Goal: Complete application form: Complete application form

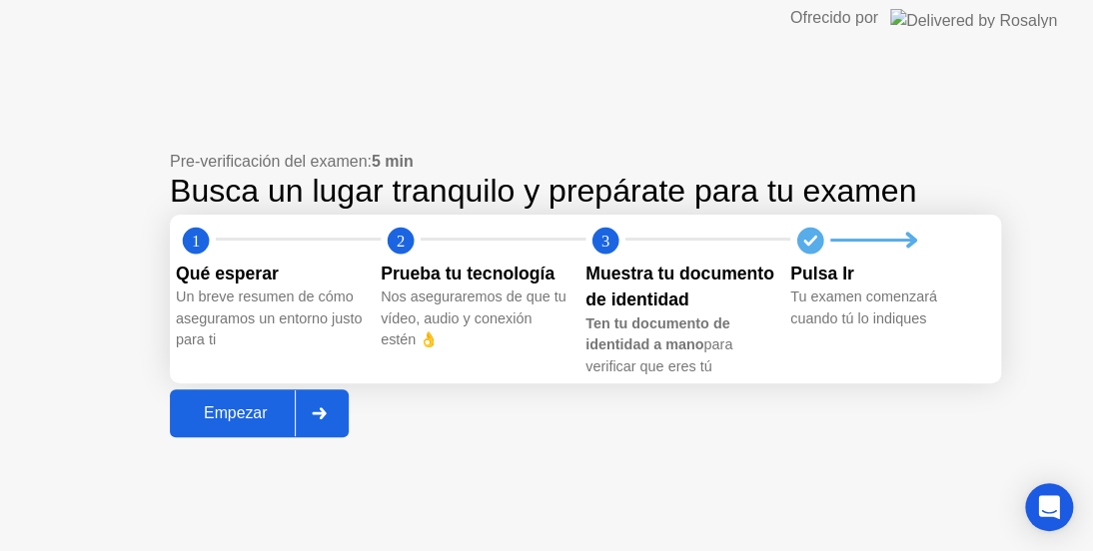
click at [190, 413] on button "Empezar" at bounding box center [259, 413] width 179 height 48
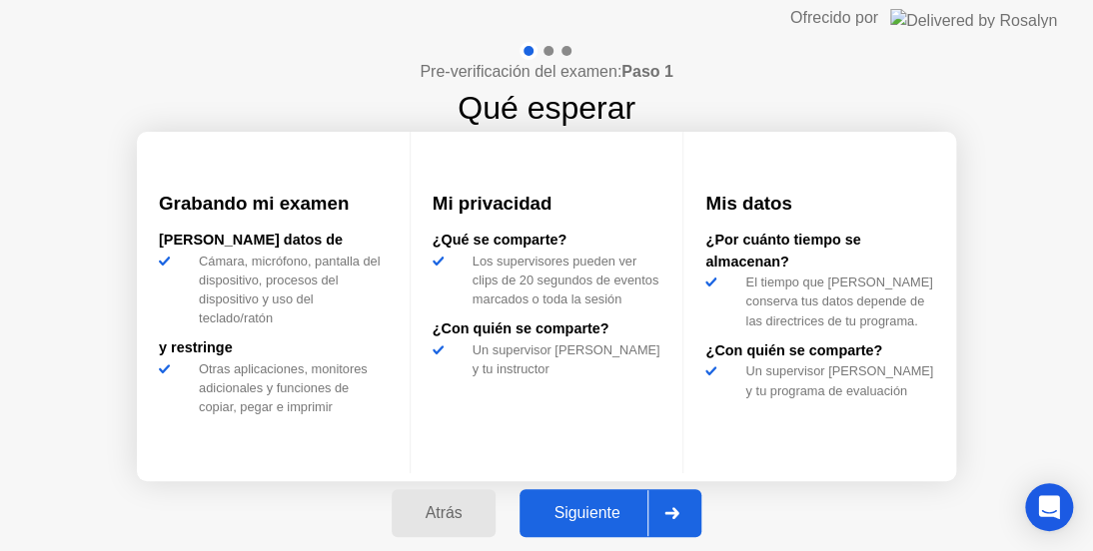
click at [549, 507] on div "Siguiente" at bounding box center [586, 513] width 122 height 18
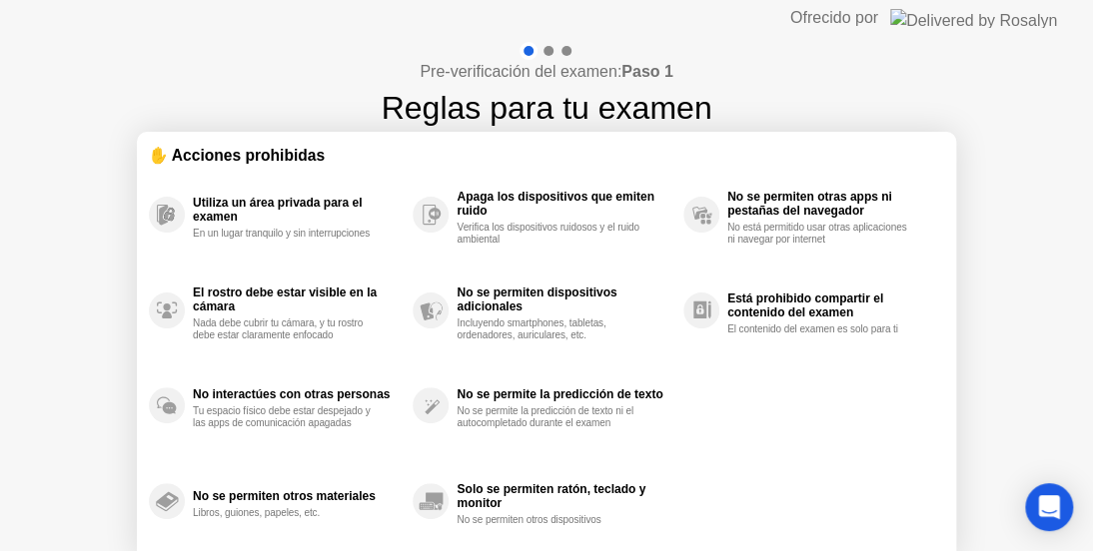
click at [103, 249] on div "Pre-verificación del examen: Paso 1 Reglas para tu examen ✋ Acciones prohibidas…" at bounding box center [546, 333] width 1093 height 595
click at [17, 403] on div "Pre-verificación del examen: Paso 1 Reglas para tu examen ✋ Acciones prohibidas…" at bounding box center [546, 333] width 1093 height 595
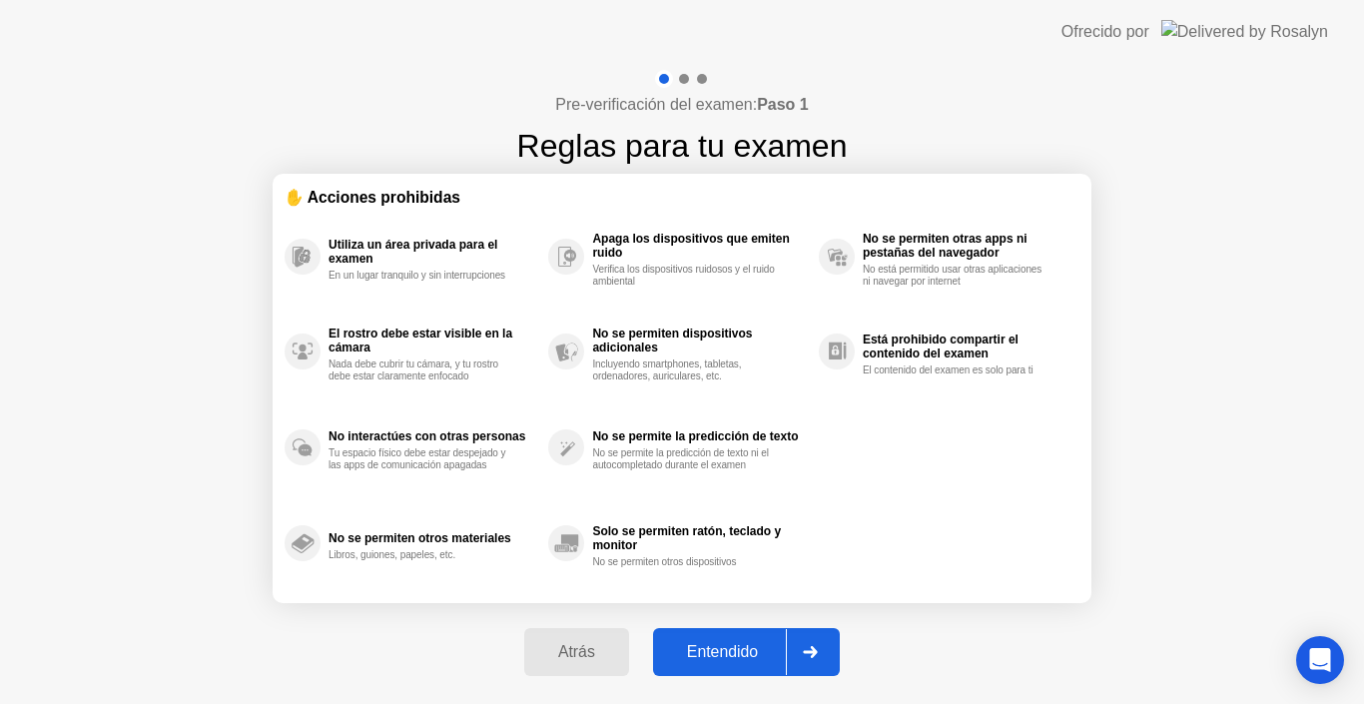
click at [738, 550] on button "Entendido" at bounding box center [746, 652] width 187 height 48
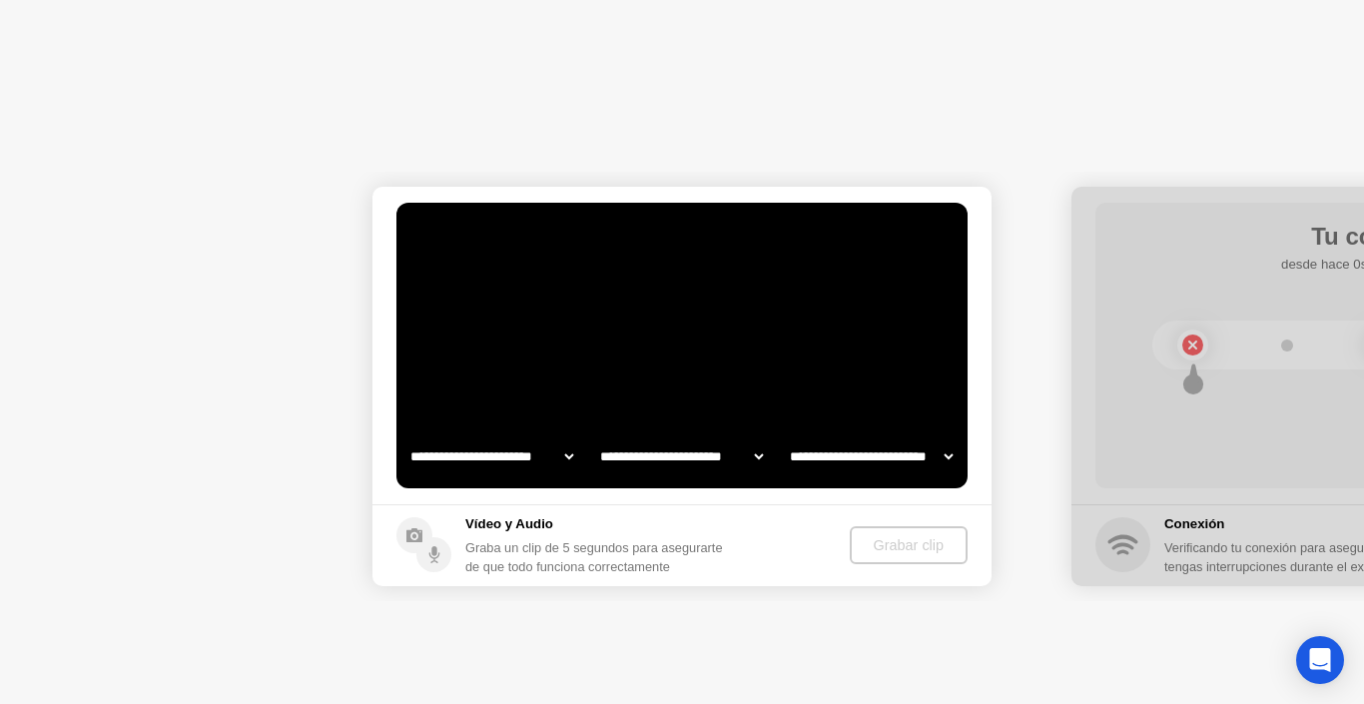
select select "**********"
select select "*******"
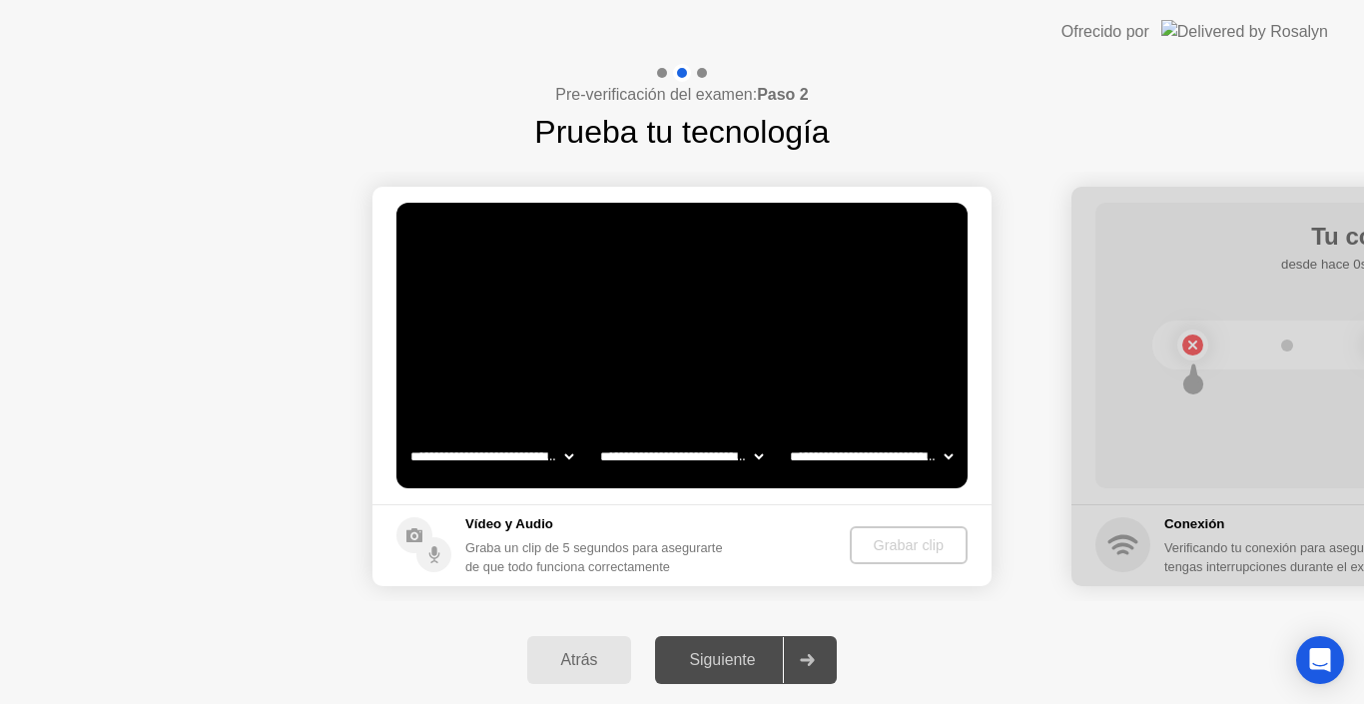
click at [529, 452] on select "**********" at bounding box center [491, 456] width 171 height 40
click at [890, 531] on button "Grabar clip" at bounding box center [910, 545] width 116 height 38
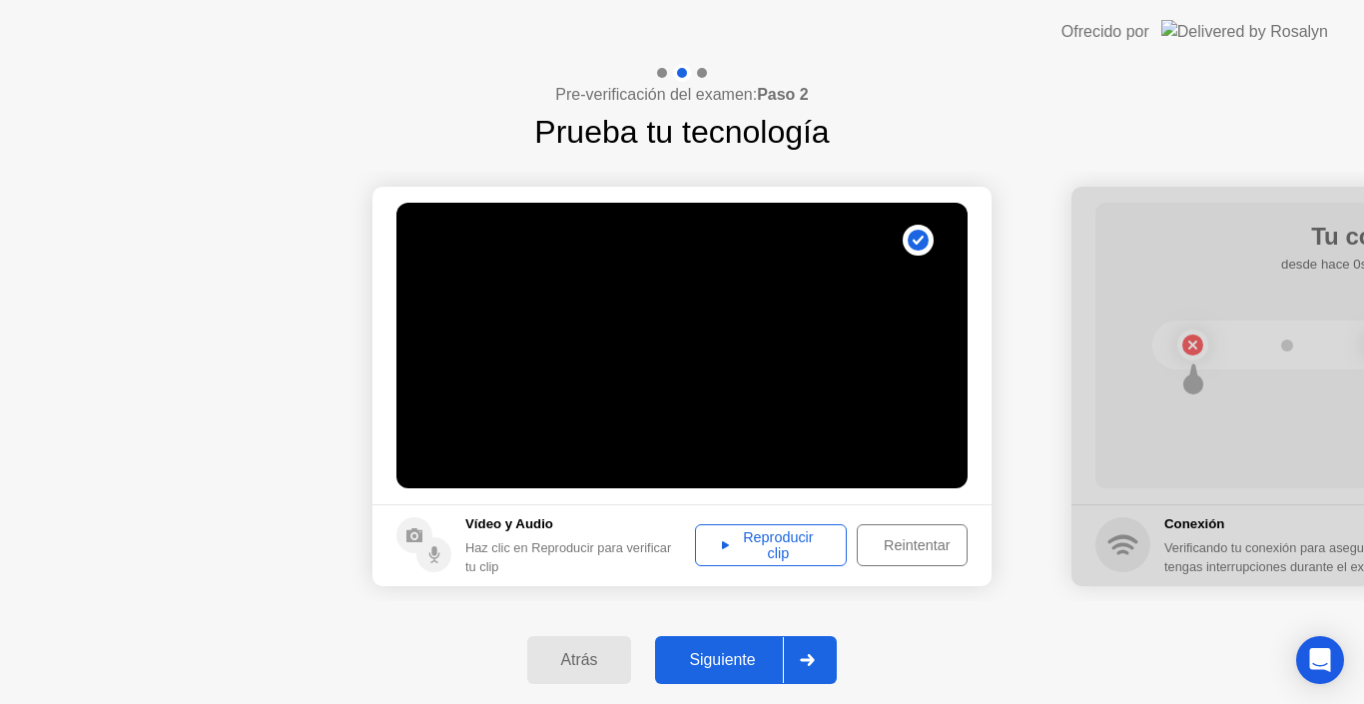
click at [790, 550] on div "Reproducir clip" at bounding box center [771, 545] width 138 height 32
click at [743, 550] on div "Siguiente" at bounding box center [722, 660] width 122 height 18
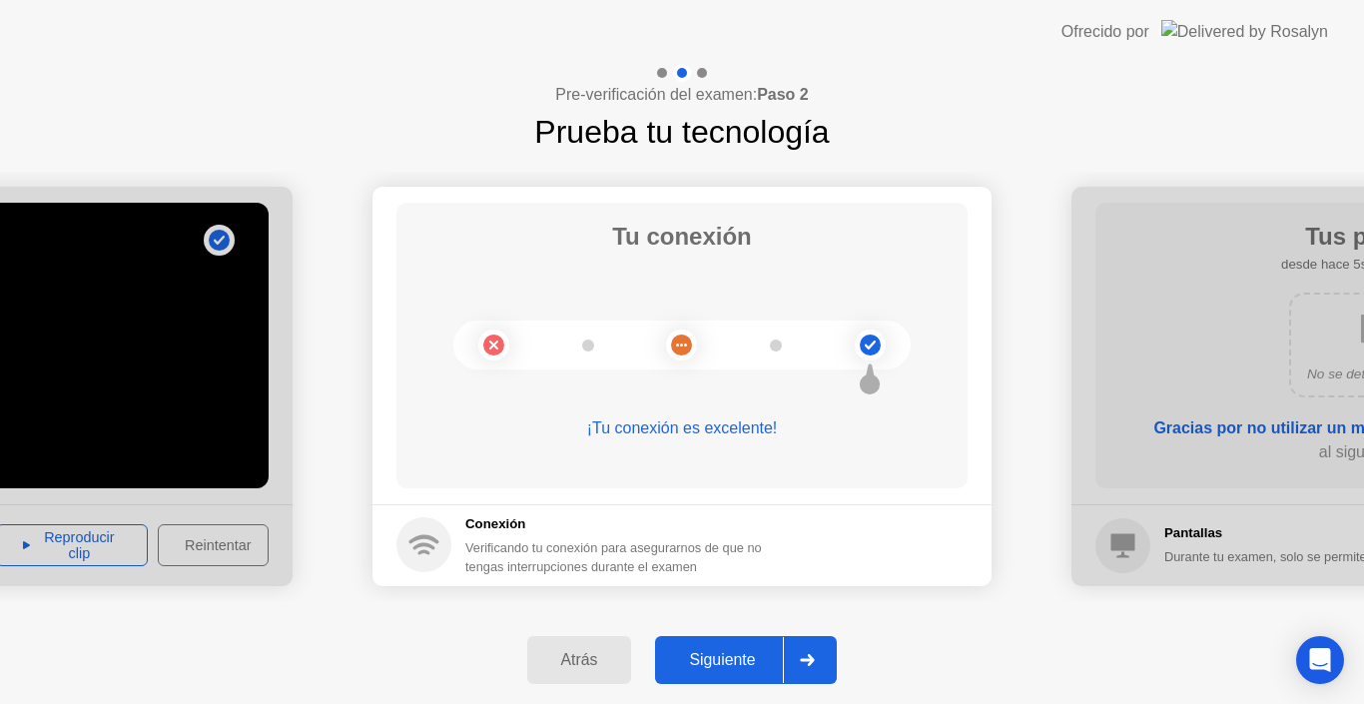
click at [750, 550] on div "Siguiente" at bounding box center [722, 660] width 122 height 18
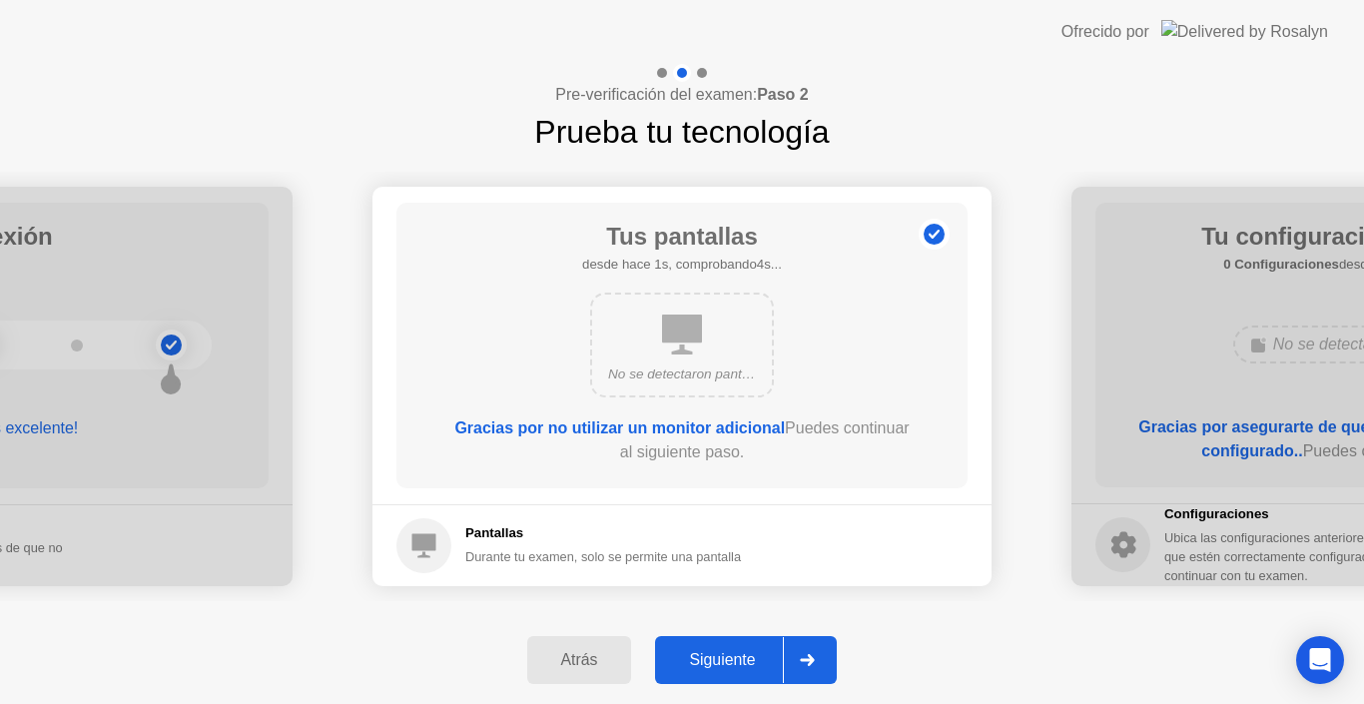
click at [750, 550] on div "Siguiente" at bounding box center [722, 660] width 122 height 18
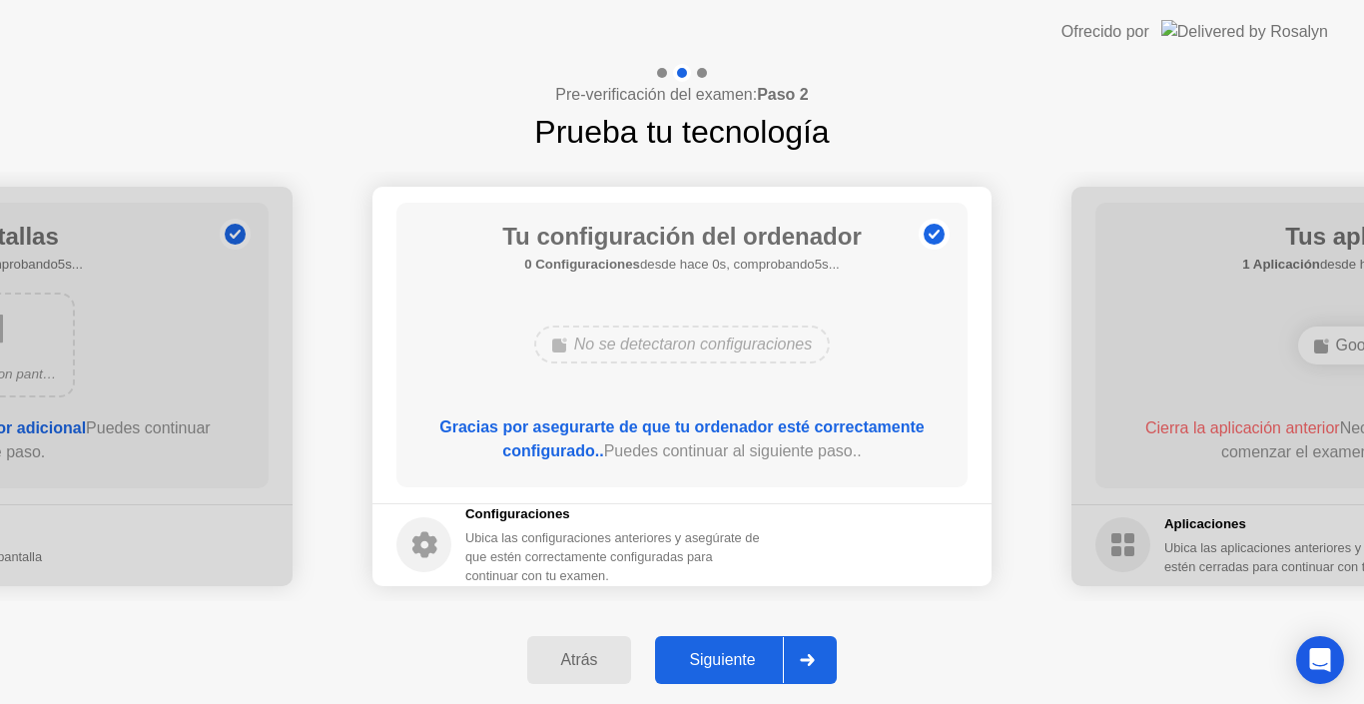
click at [741, 550] on div "Siguiente" at bounding box center [722, 660] width 122 height 18
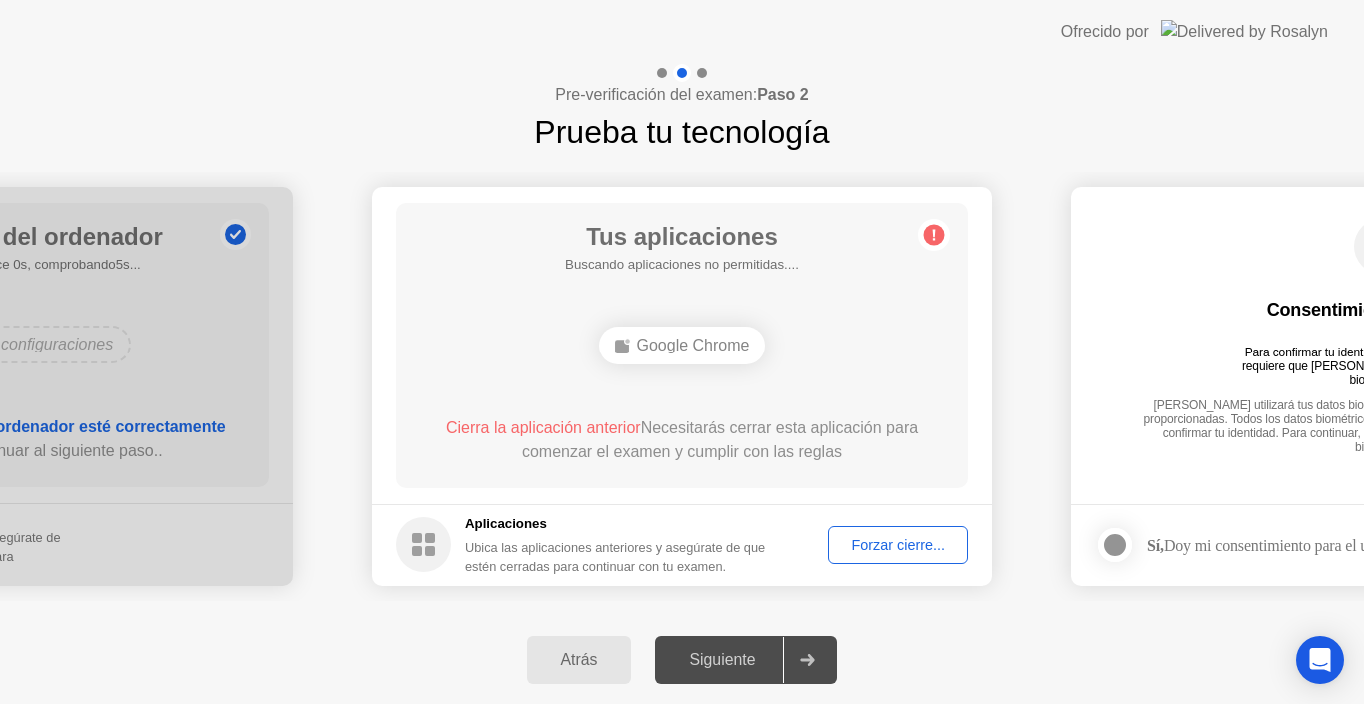
click at [866, 550] on div "Forzar cierre..." at bounding box center [898, 545] width 126 height 16
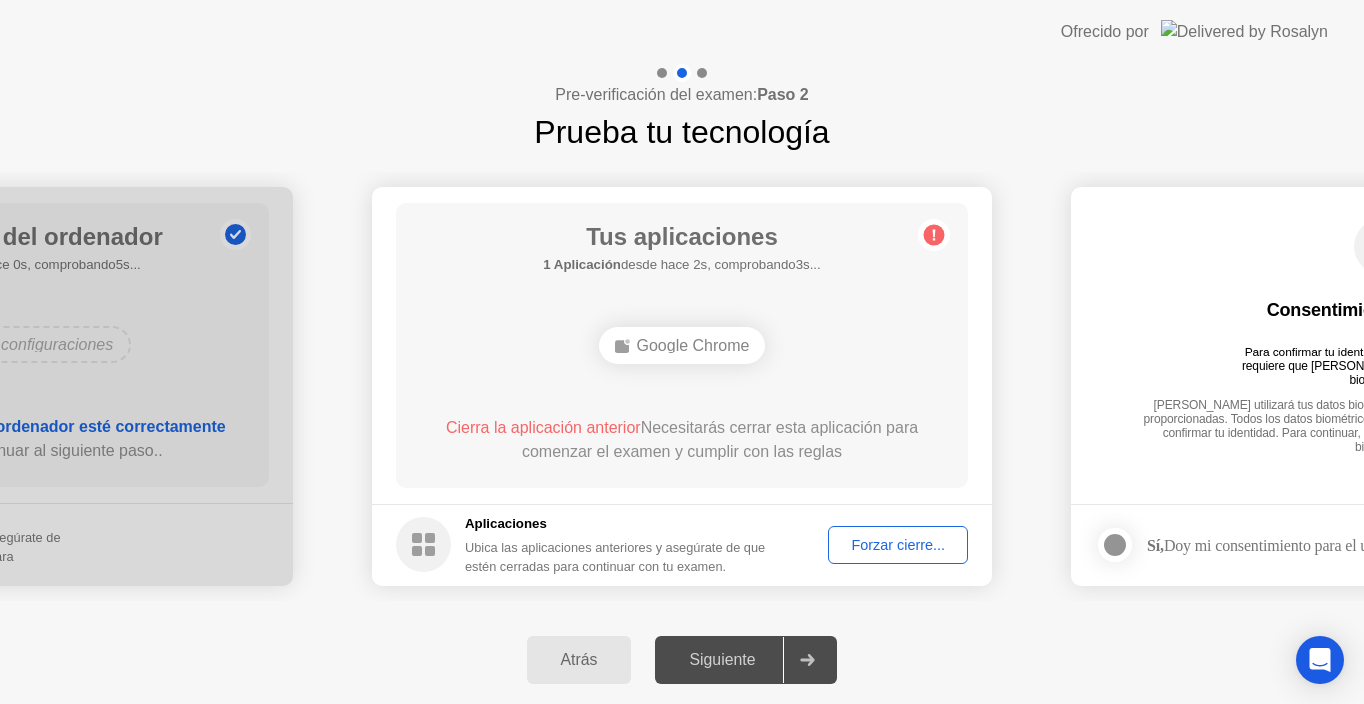
click at [861, 533] on button "Forzar cierre..." at bounding box center [898, 545] width 140 height 38
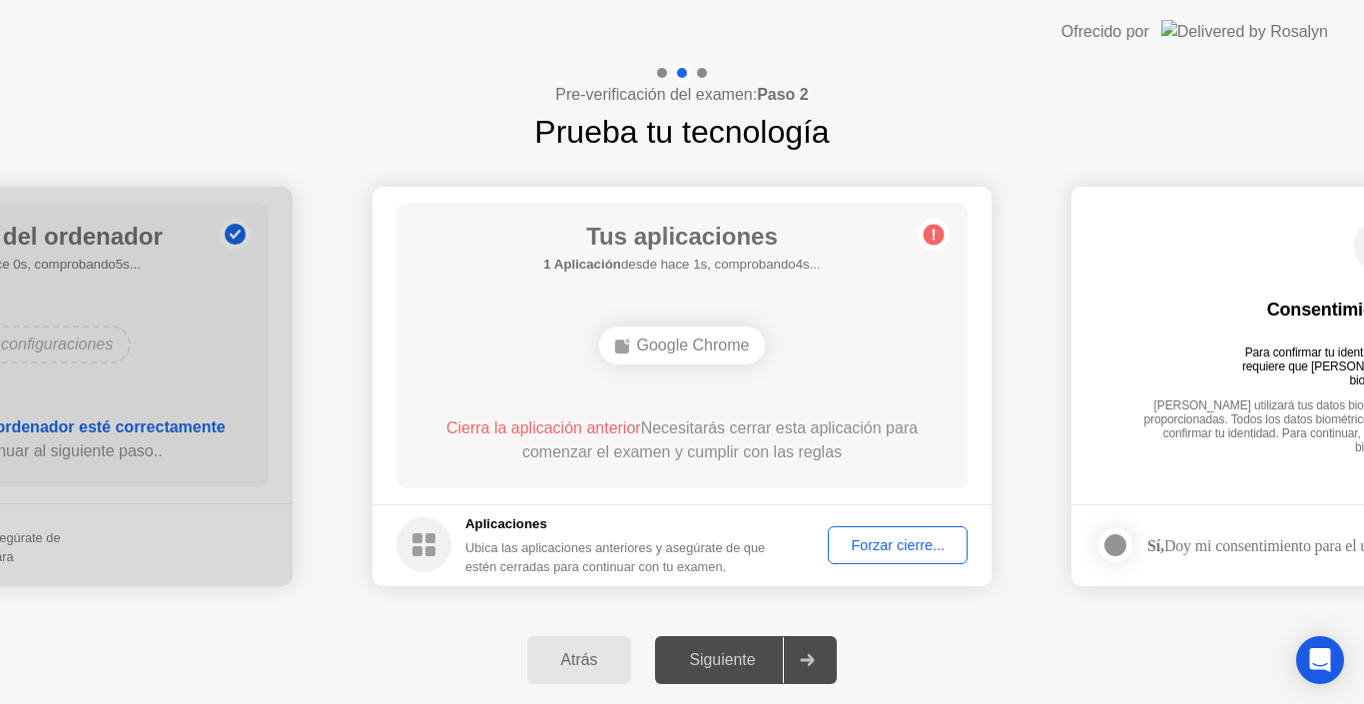
click at [874, 541] on div "Forzar cierre..." at bounding box center [898, 545] width 126 height 16
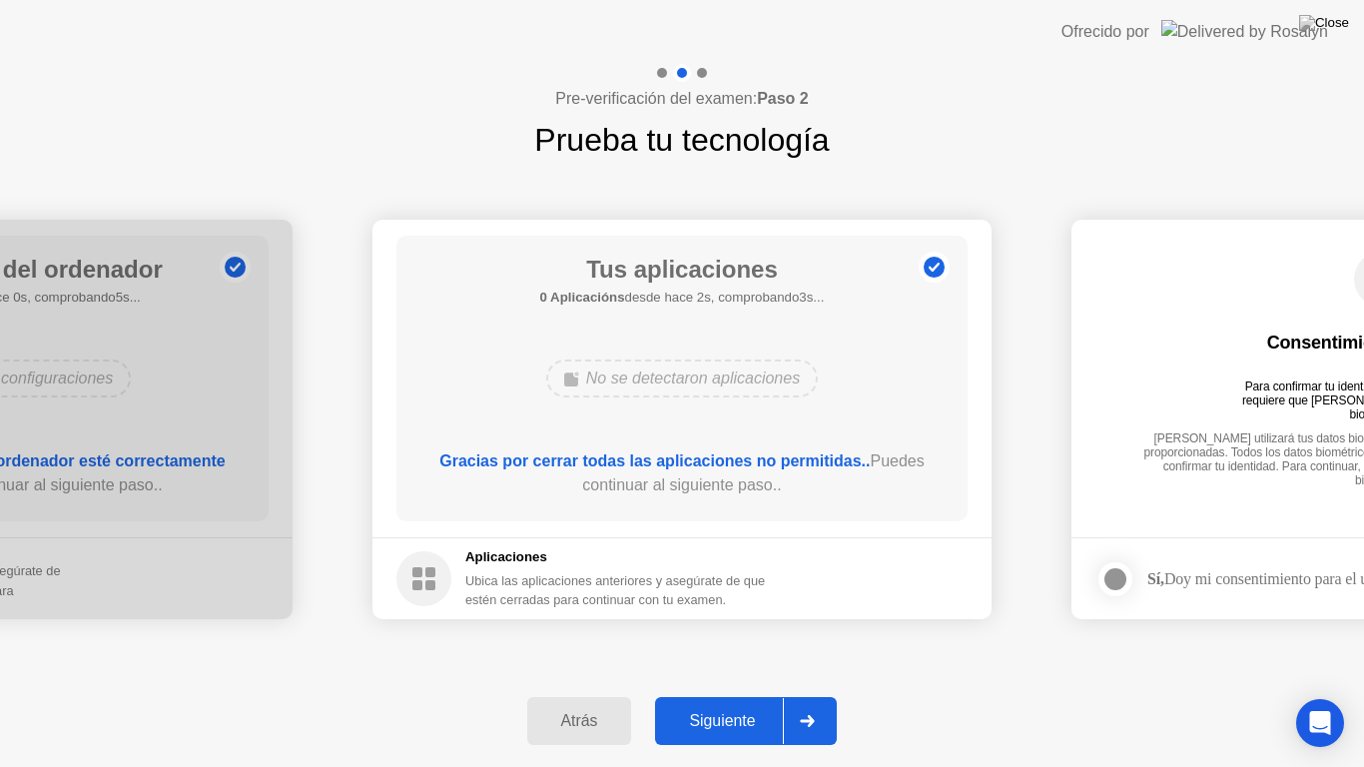
click at [730, 550] on div "Siguiente" at bounding box center [722, 721] width 122 height 18
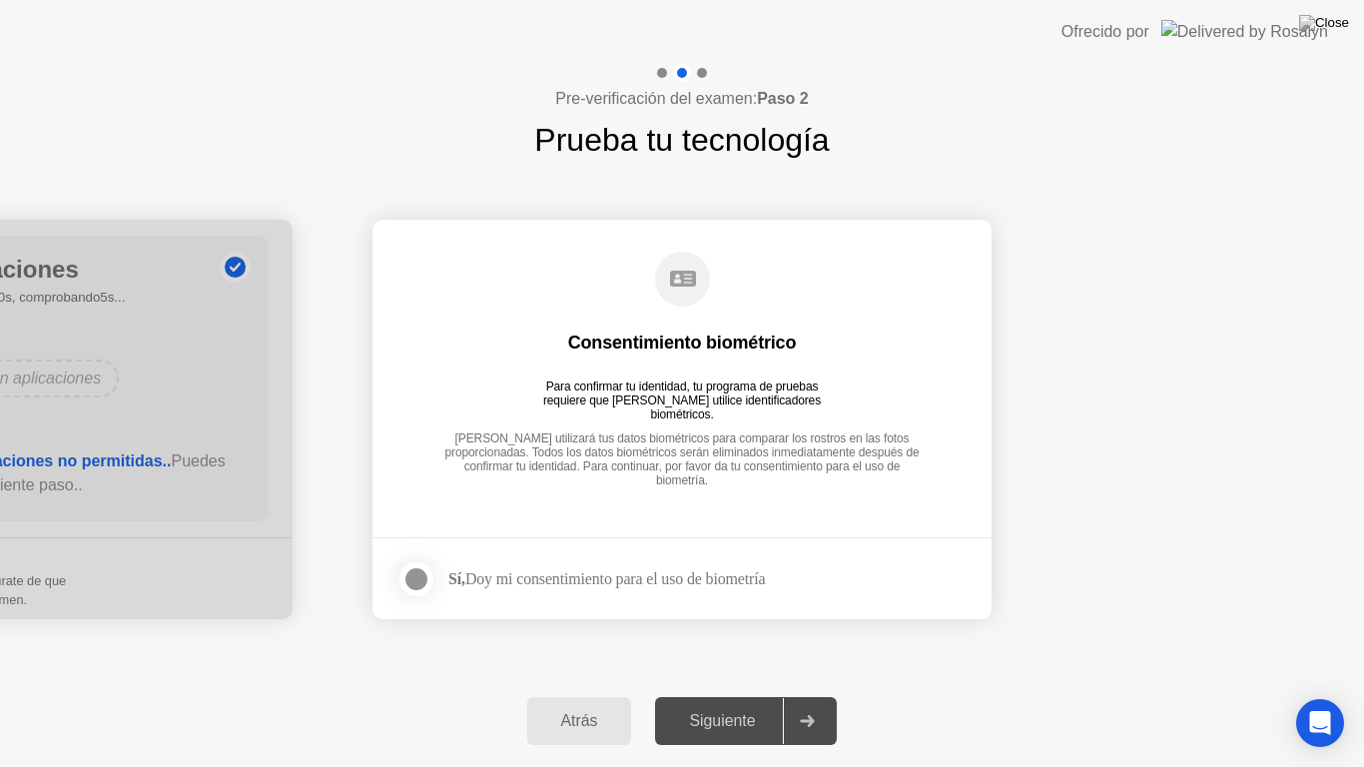
click at [420, 550] on div at bounding box center [416, 579] width 24 height 24
click at [728, 550] on div "Siguiente" at bounding box center [722, 721] width 122 height 18
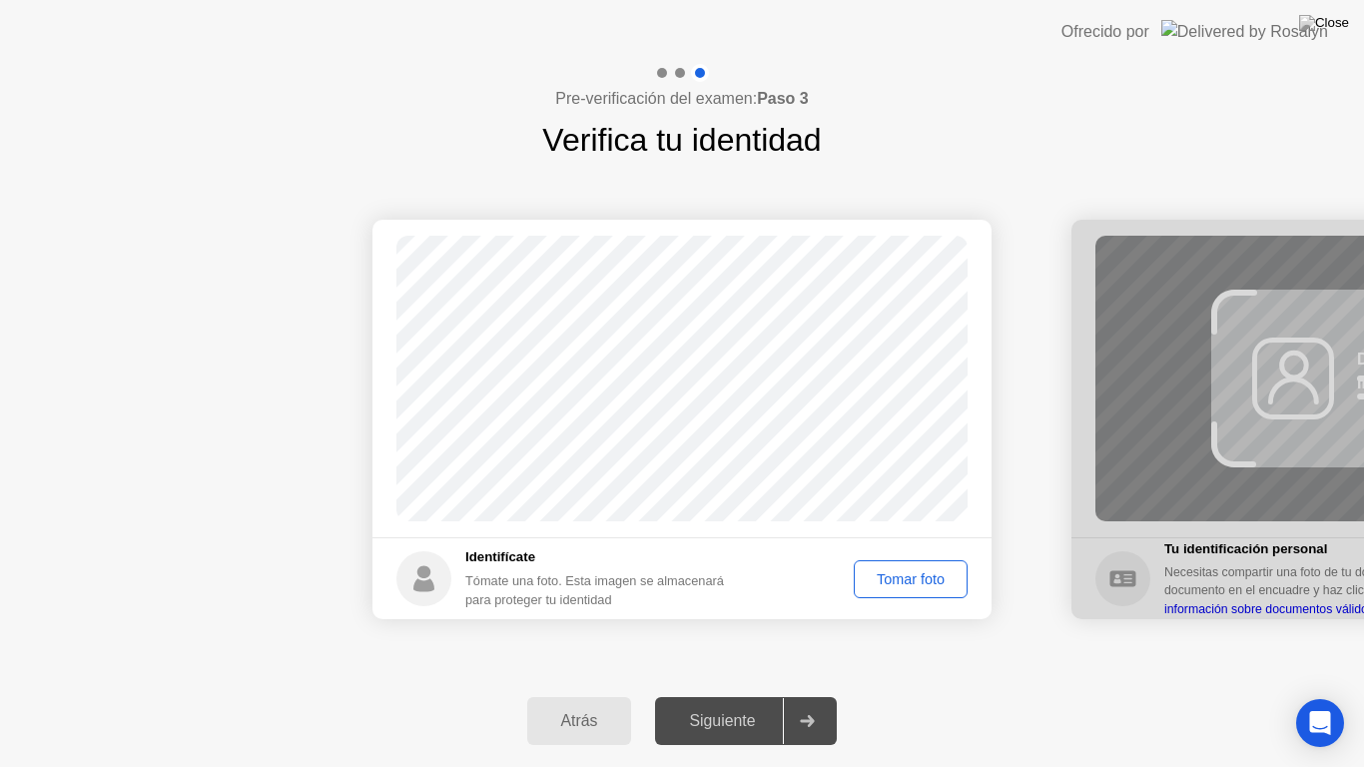
click at [904, 550] on div "Tomar foto" at bounding box center [911, 579] width 100 height 16
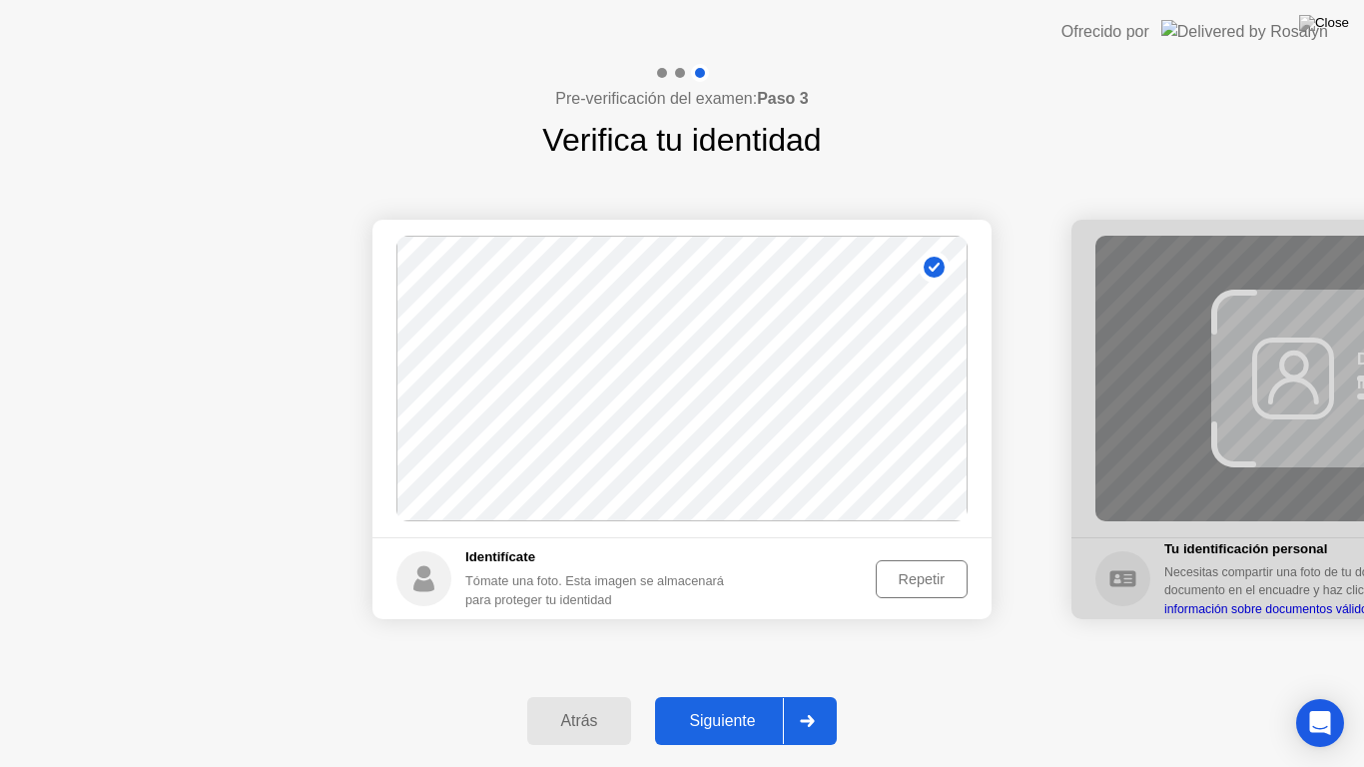
click at [756, 550] on div "Siguiente" at bounding box center [722, 721] width 122 height 18
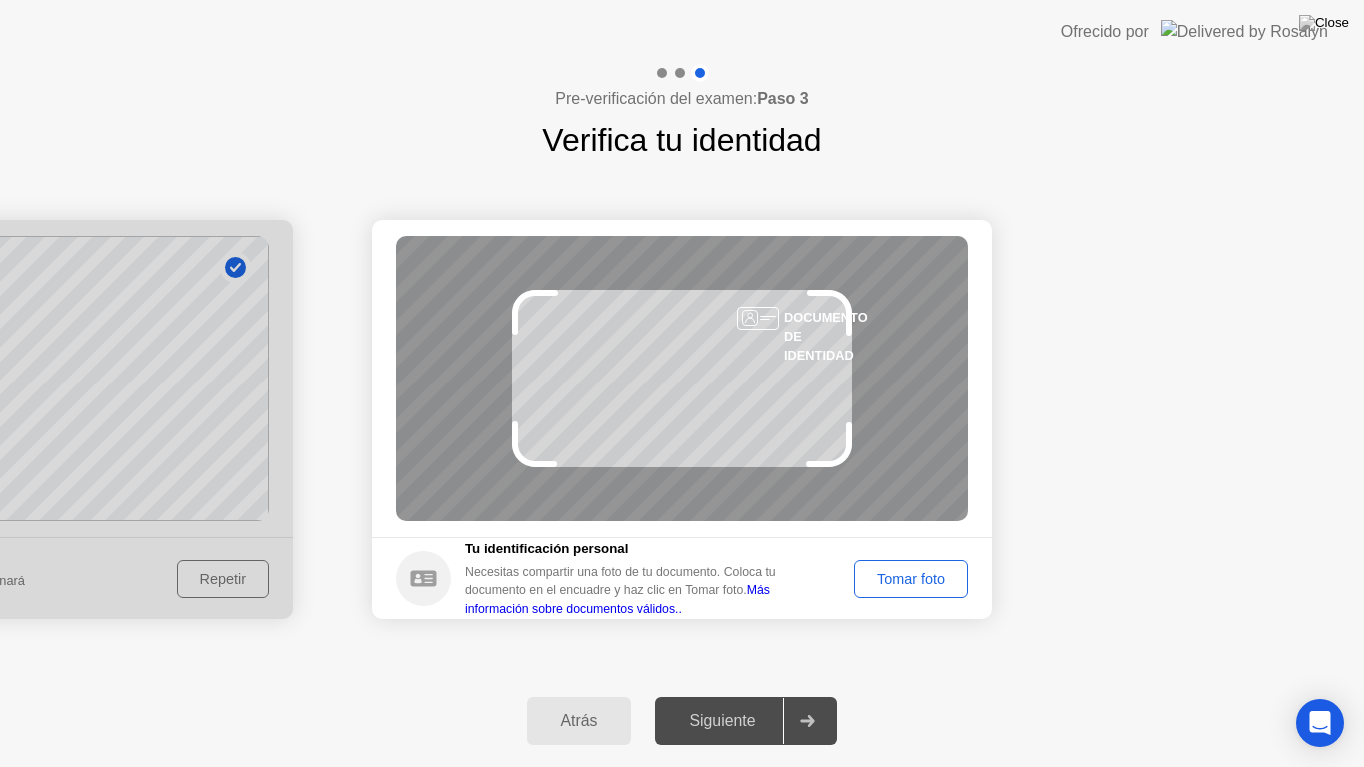
click at [923, 550] on div "Tomar foto" at bounding box center [911, 579] width 100 height 16
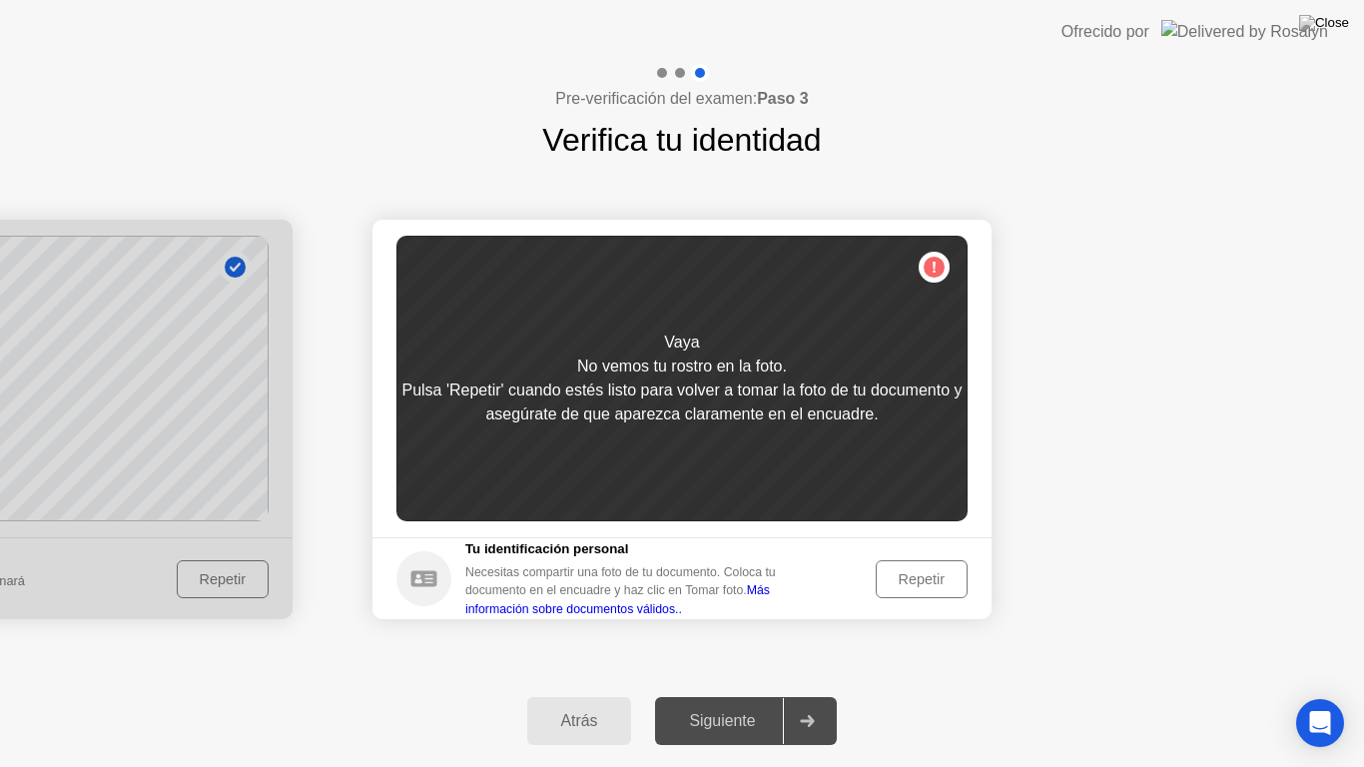
click at [924, 550] on div "Repetir" at bounding box center [922, 579] width 78 height 16
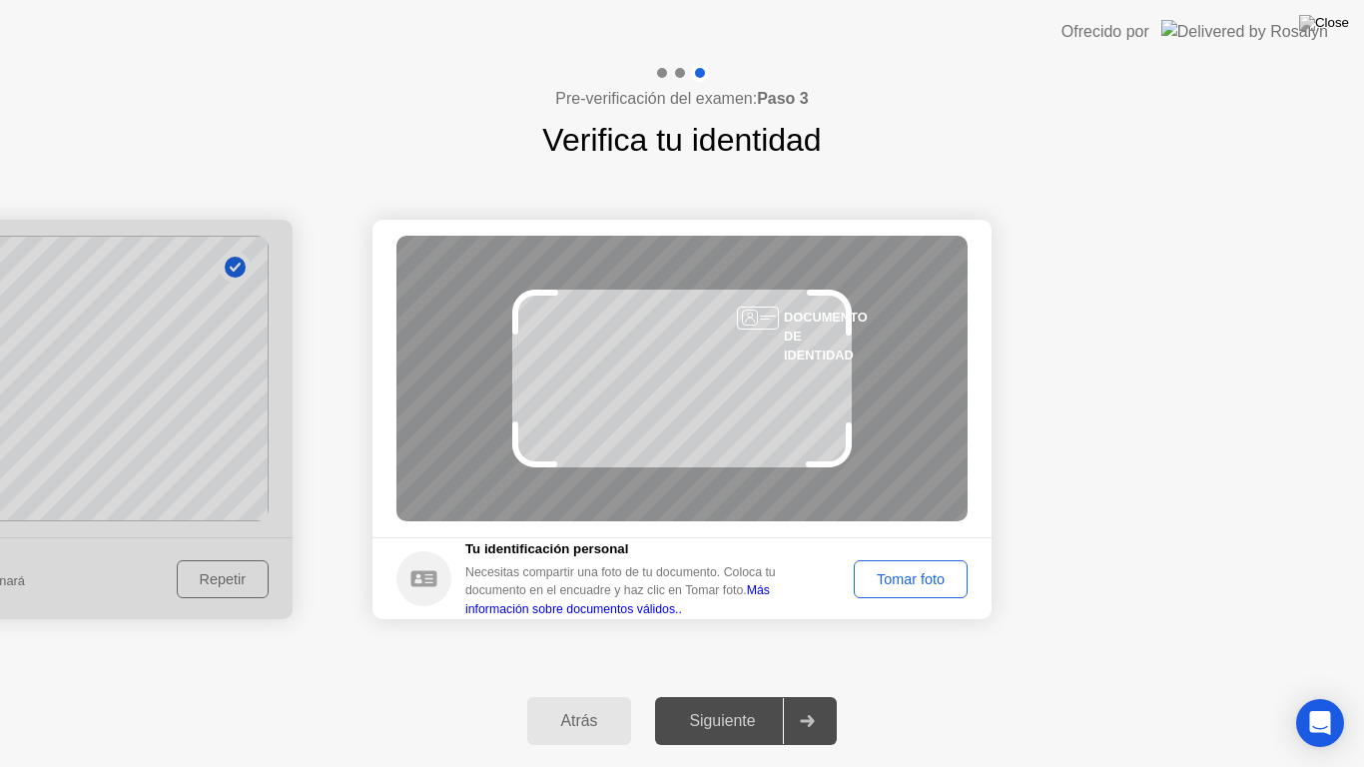
click at [924, 550] on div "Tomar foto" at bounding box center [911, 579] width 100 height 16
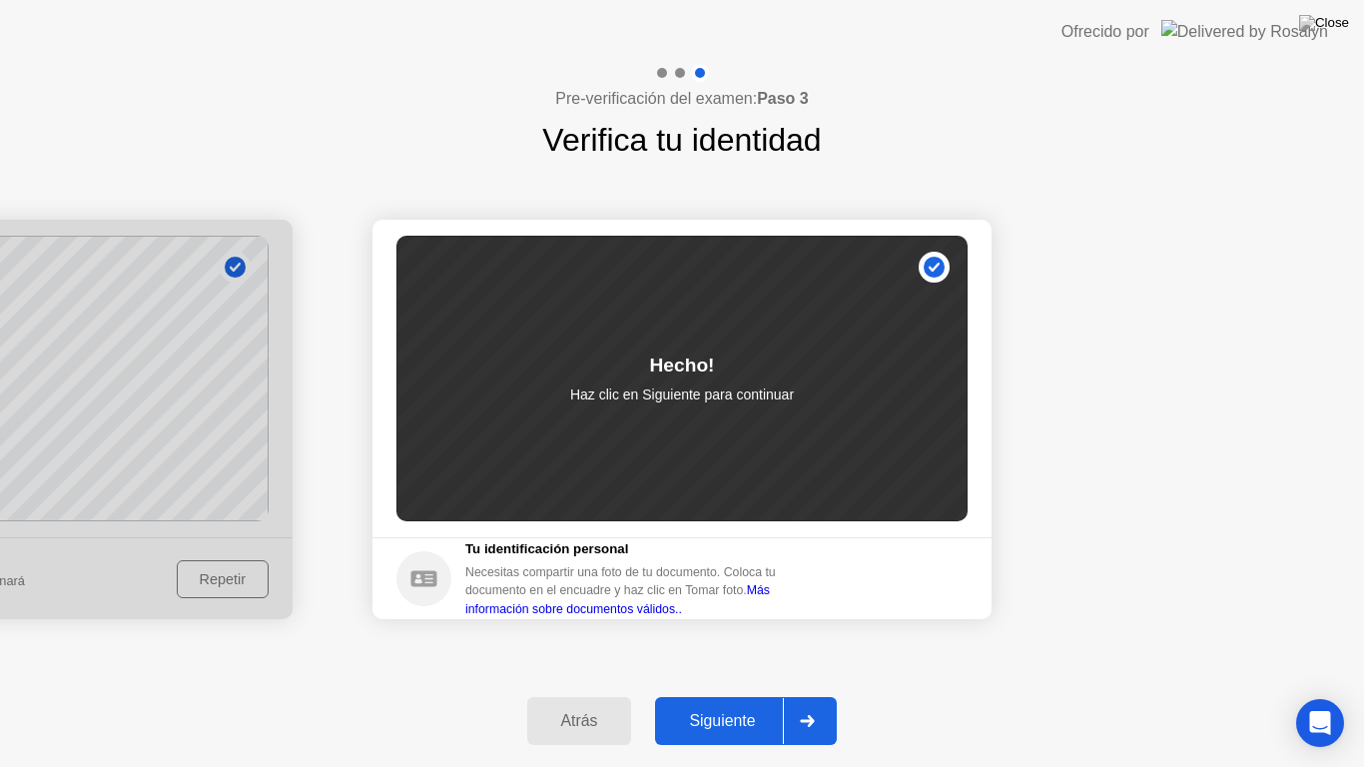
click at [717, 550] on div "Siguiente" at bounding box center [722, 721] width 122 height 18
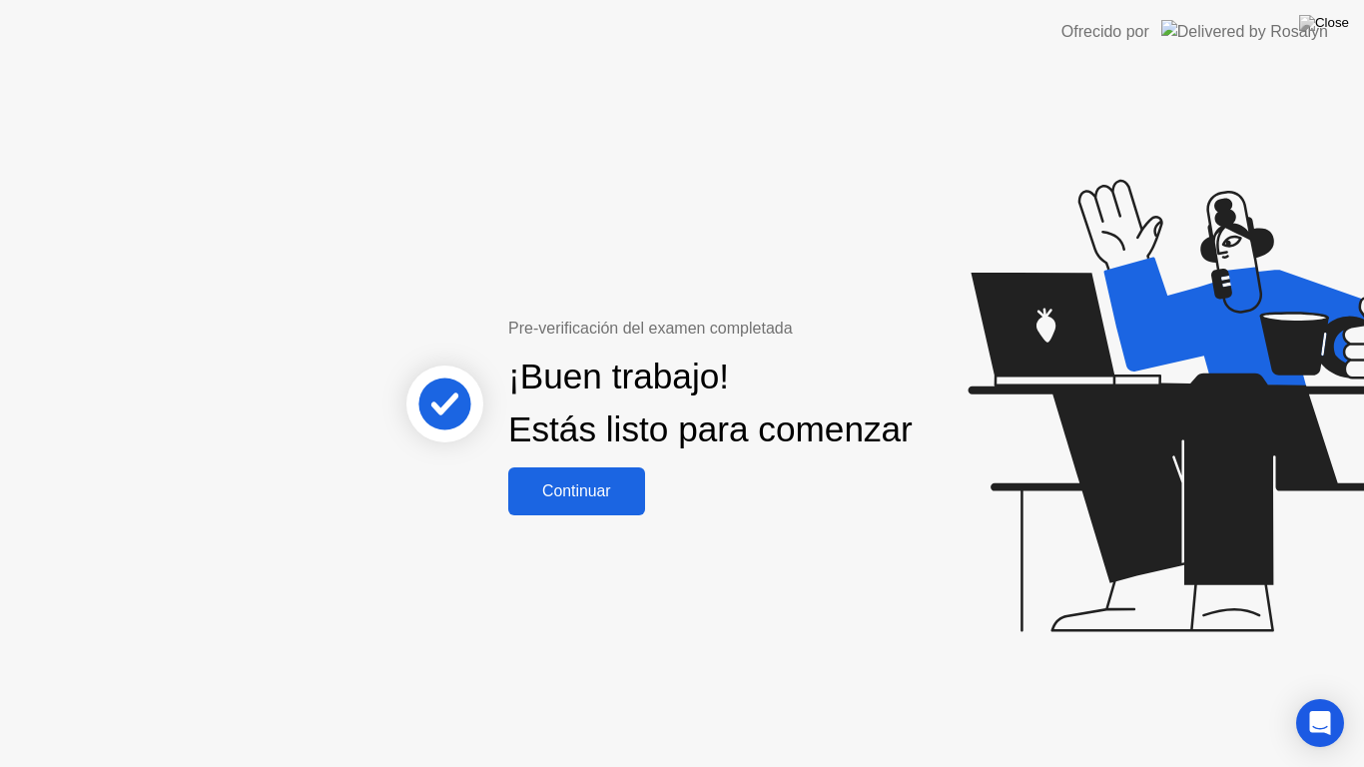
click at [549, 494] on div "Continuar" at bounding box center [576, 491] width 125 height 18
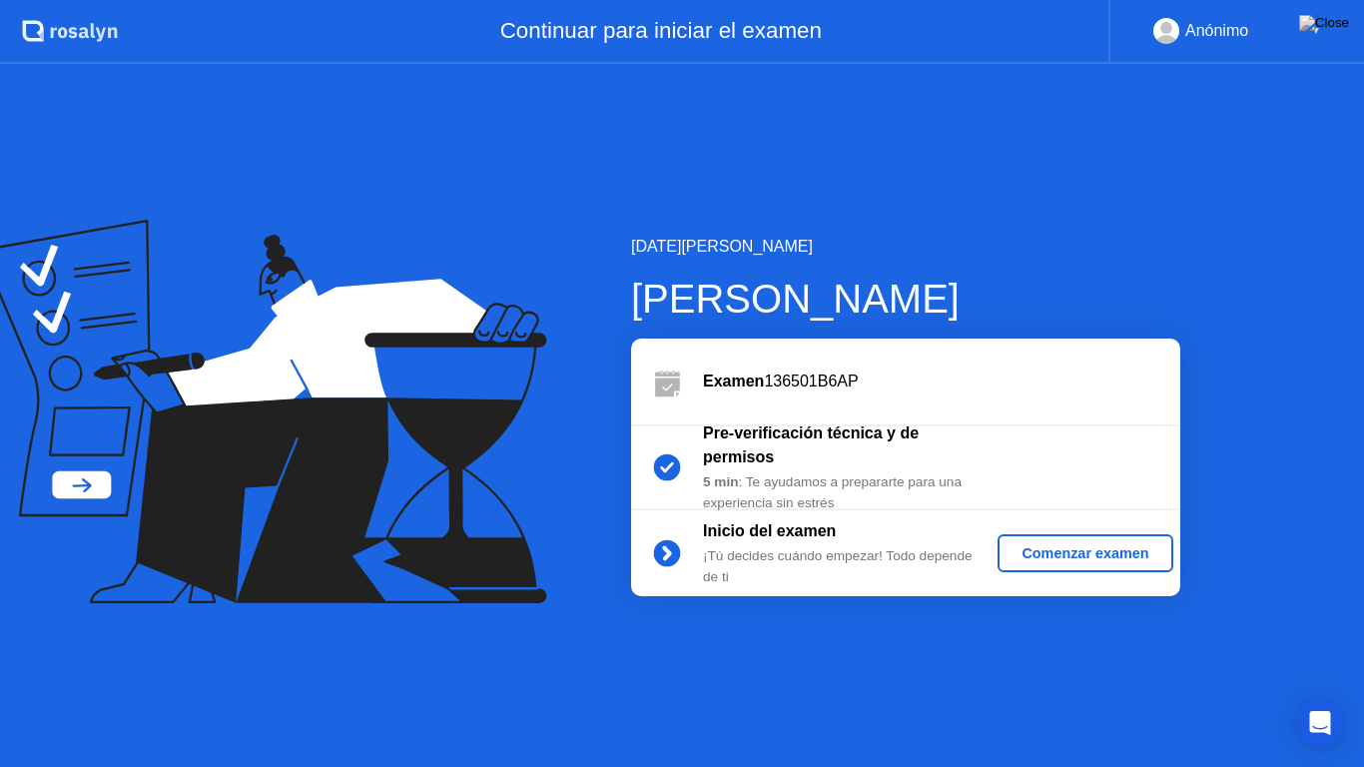
click at [1069, 548] on div "Comenzar examen" at bounding box center [1085, 553] width 159 height 16
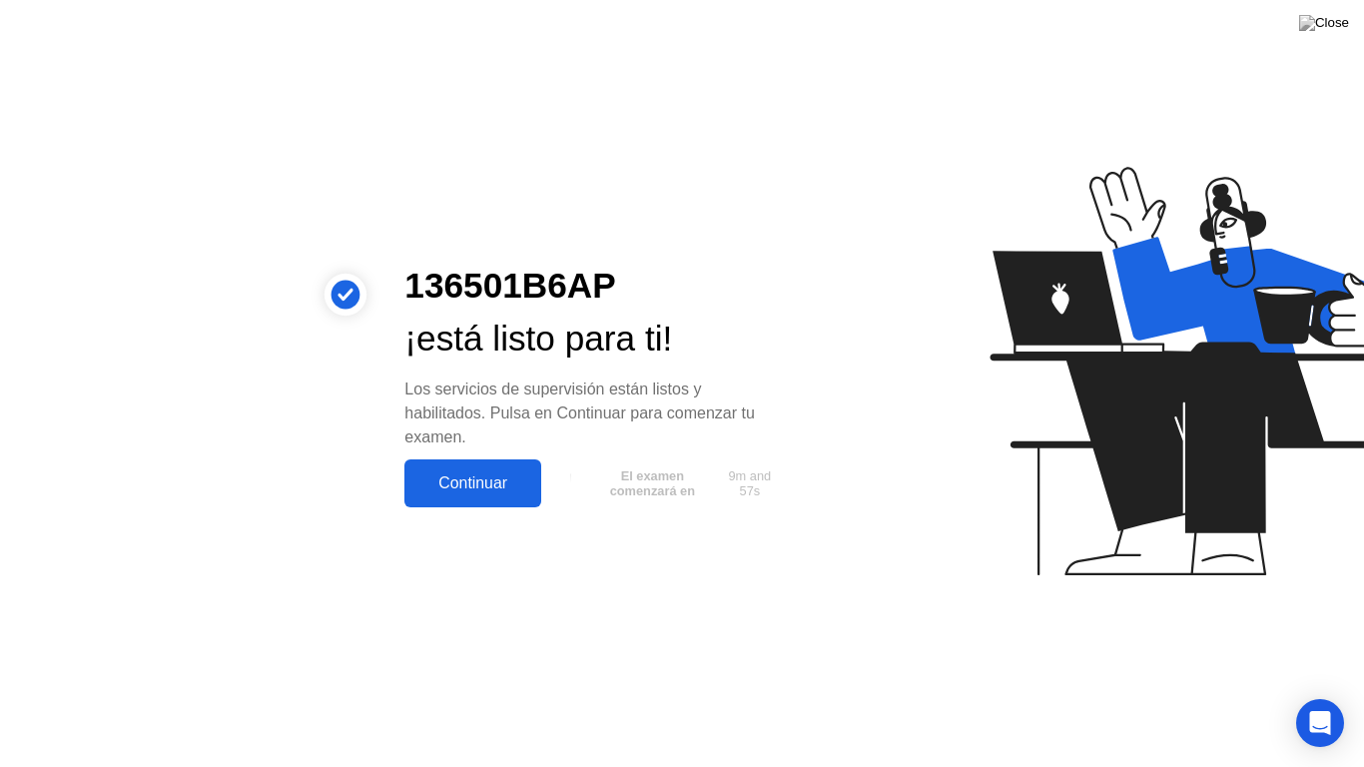
click at [434, 485] on div "Continuar" at bounding box center [472, 483] width 125 height 18
